Goal: Find specific page/section: Find specific page/section

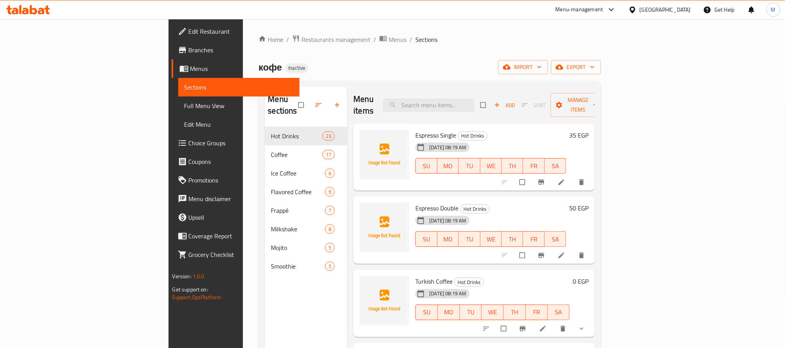
click at [689, 13] on div "[GEOGRAPHIC_DATA]" at bounding box center [664, 9] width 51 height 9
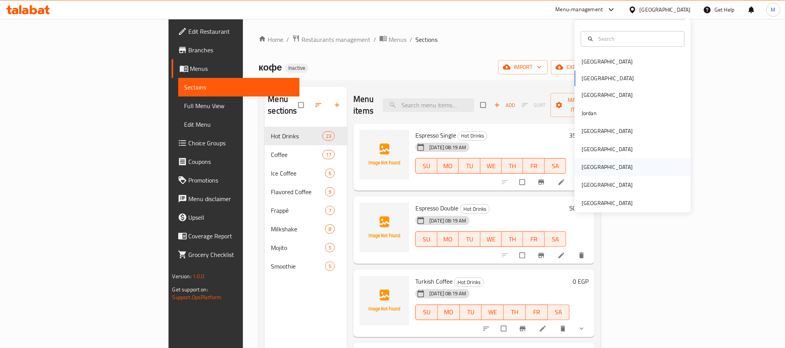
click at [605, 170] on div "[GEOGRAPHIC_DATA]" at bounding box center [632, 167] width 116 height 18
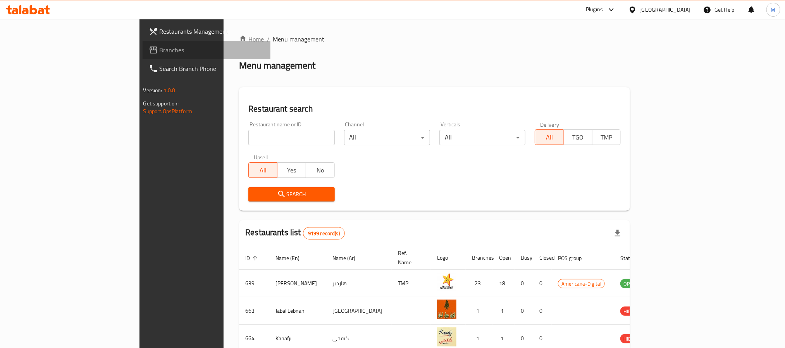
click at [160, 49] on span "Branches" at bounding box center [212, 49] width 105 height 9
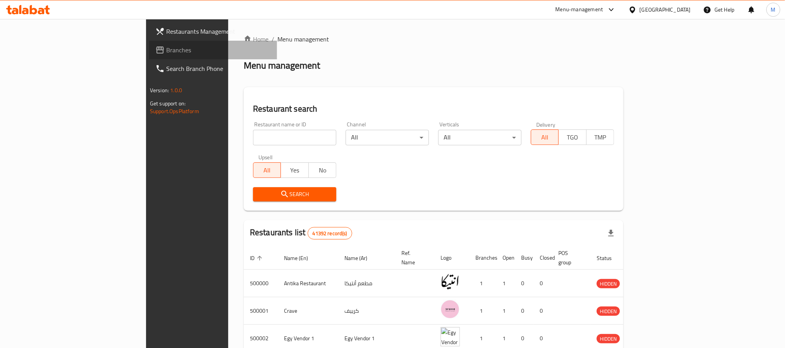
click at [166, 53] on span "Branches" at bounding box center [218, 49] width 105 height 9
